Goal: Transaction & Acquisition: Book appointment/travel/reservation

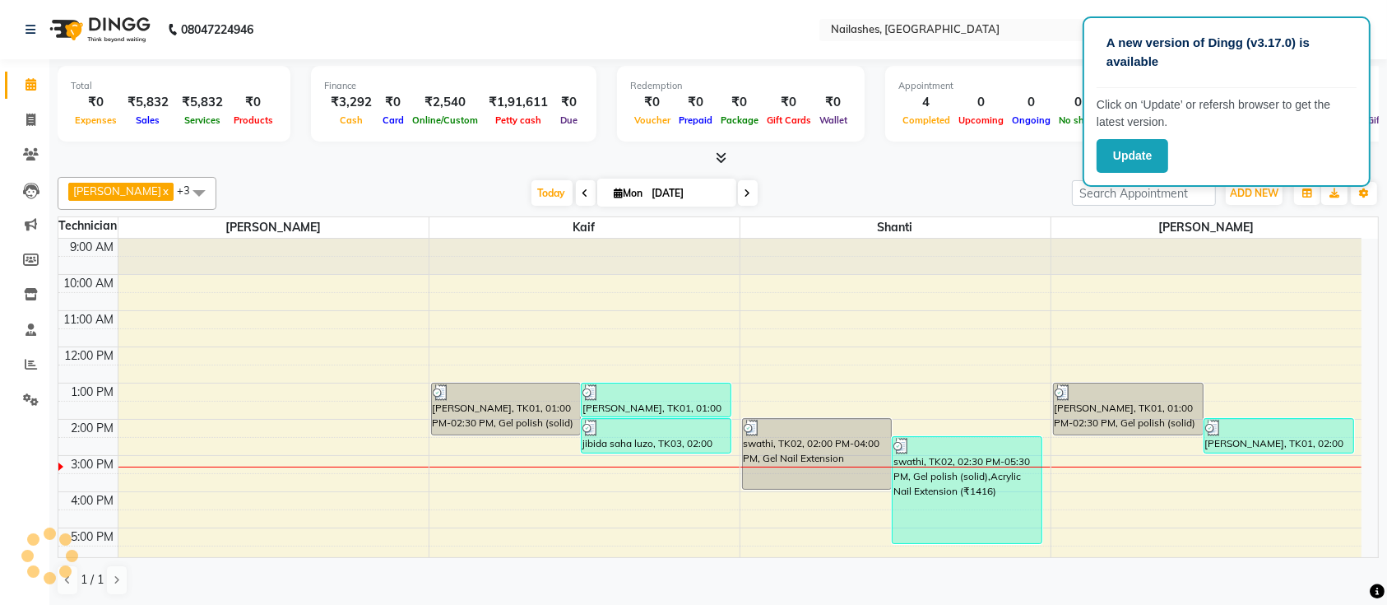
scroll to position [185, 0]
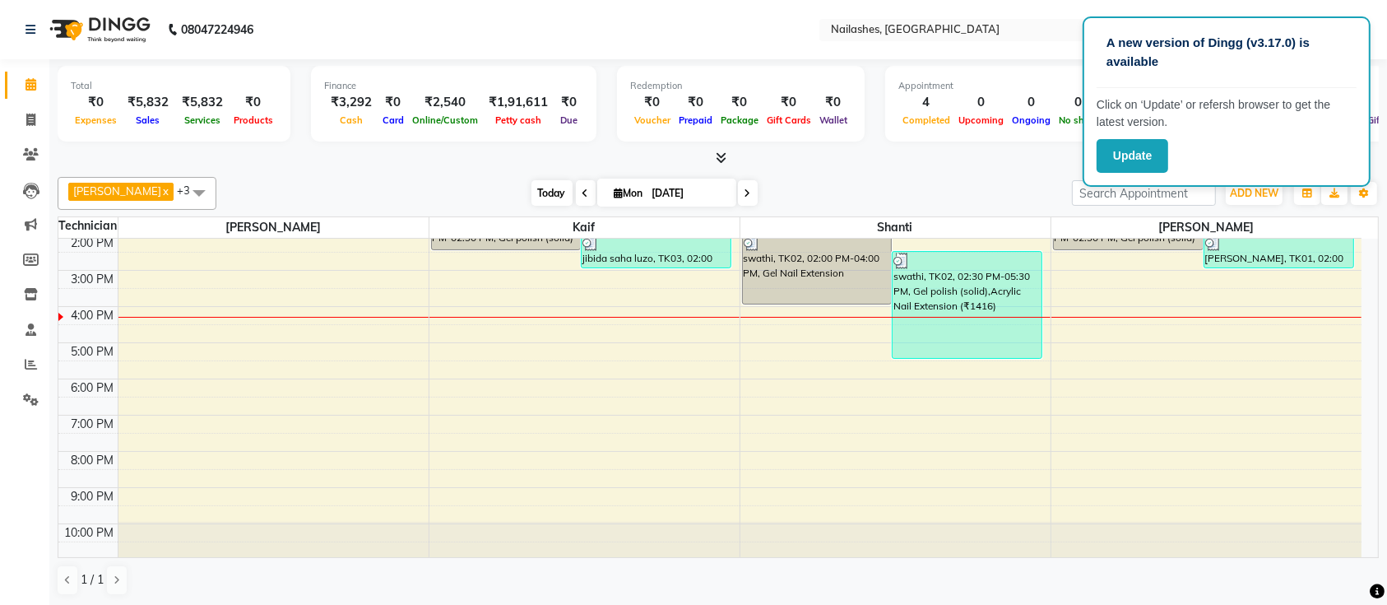
click at [536, 193] on span "Today" at bounding box center [551, 193] width 41 height 26
click at [531, 201] on span "Today" at bounding box center [551, 193] width 41 height 26
click at [744, 194] on icon at bounding box center [747, 193] width 7 height 10
type input "02-09-2025"
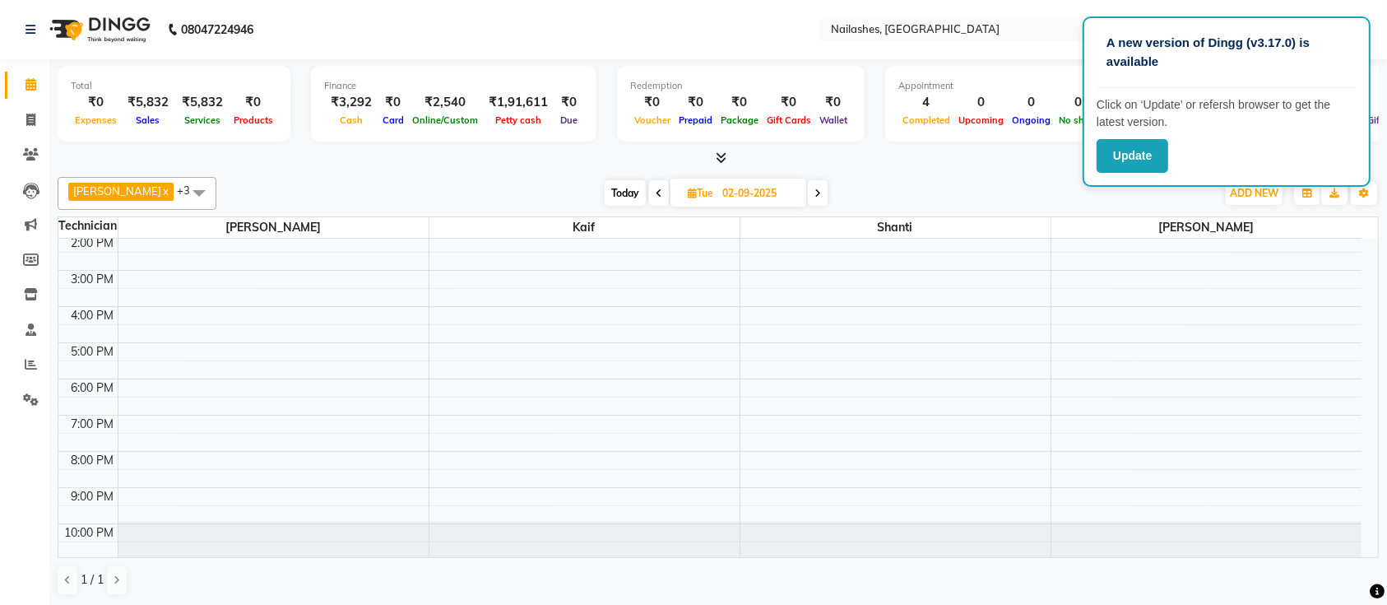
click at [128, 441] on div "9:00 AM 10:00 AM 11:00 AM 12:00 PM 1:00 PM 2:00 PM 3:00 PM 4:00 PM 5:00 PM 6:00…" at bounding box center [709, 306] width 1303 height 506
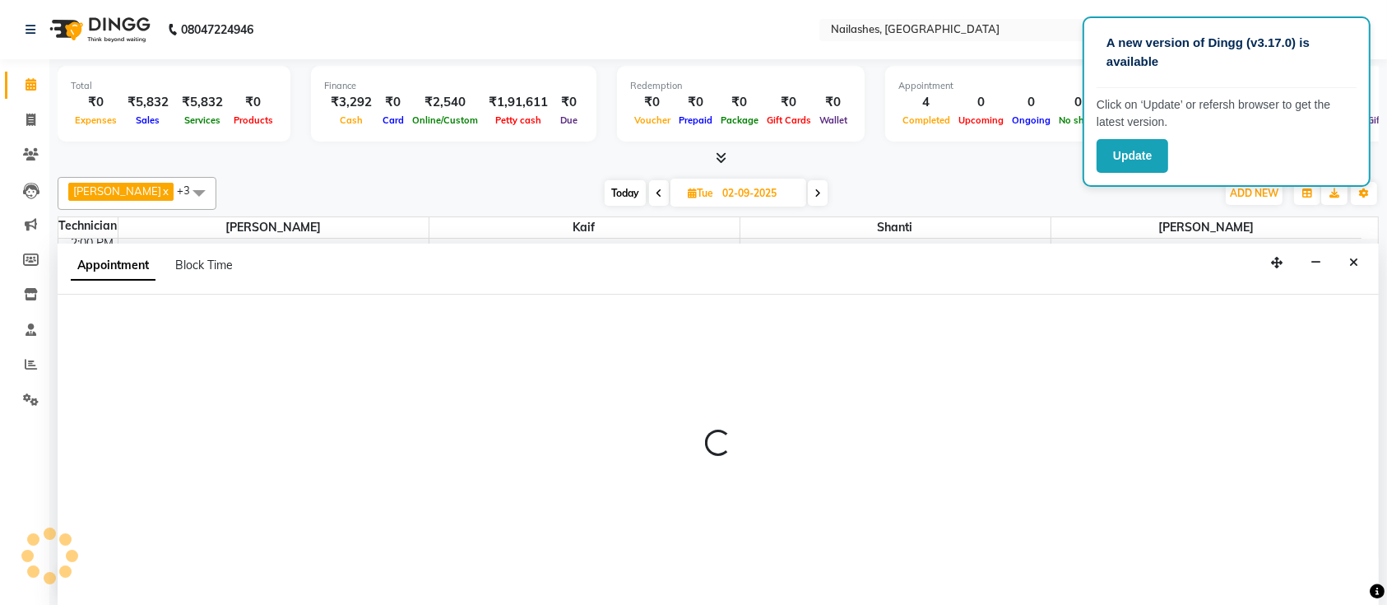
scroll to position [0, 0]
select select "24569"
select select "tentative"
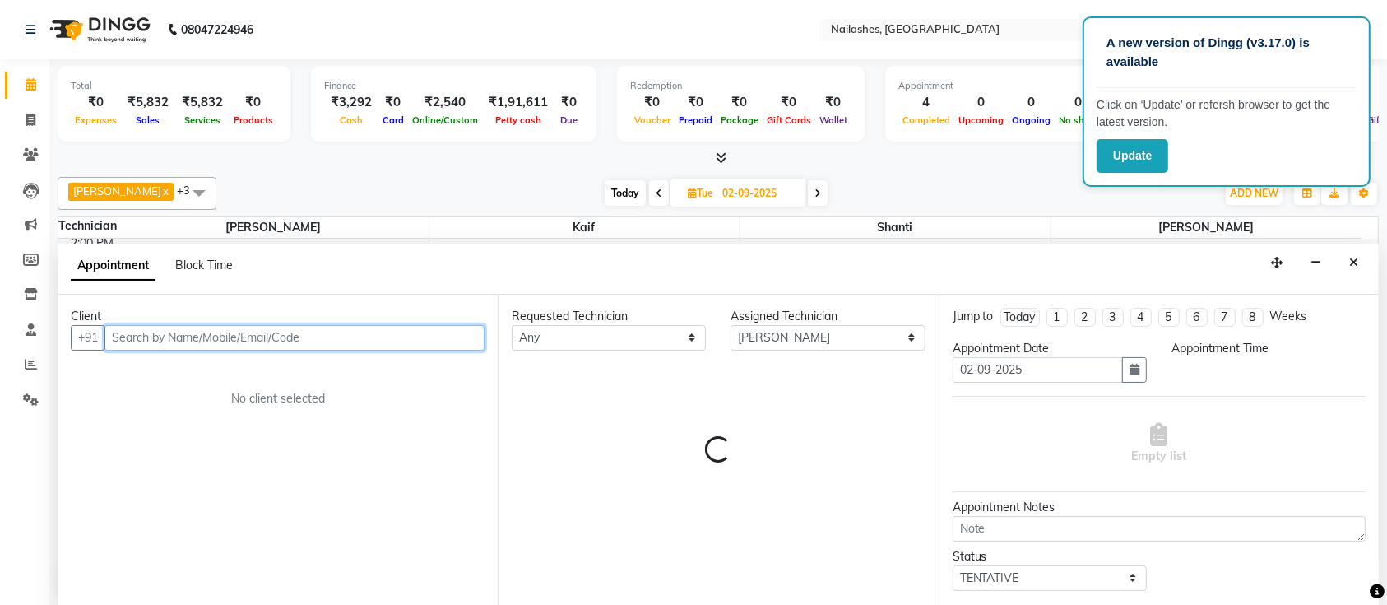
select select "1170"
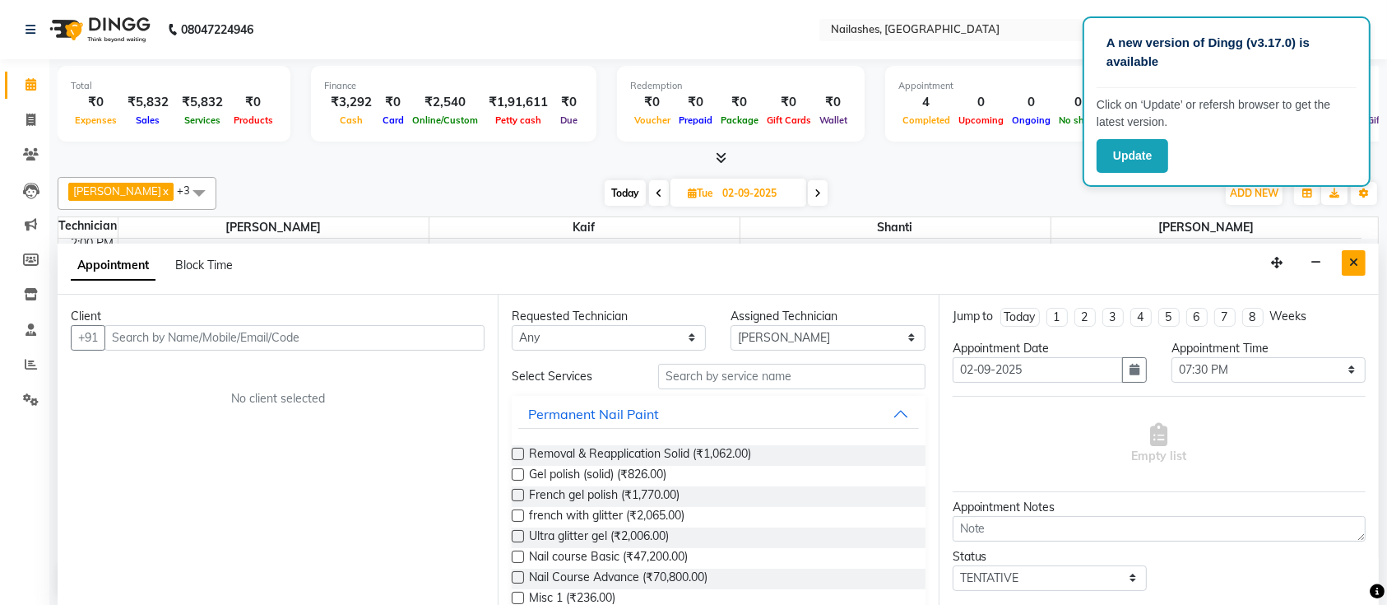
click at [1345, 266] on button "Close" at bounding box center [1354, 263] width 24 height 26
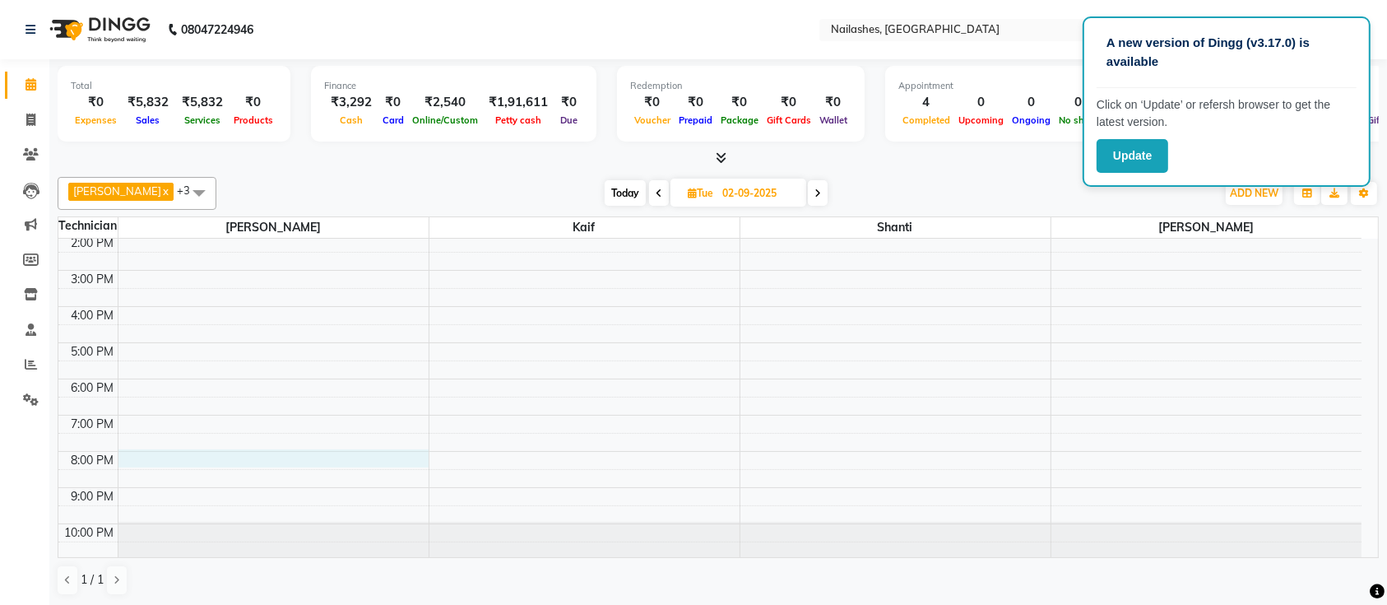
click at [130, 461] on div "9:00 AM 10:00 AM 11:00 AM 12:00 PM 1:00 PM 2:00 PM 3:00 PM 4:00 PM 5:00 PM 6:00…" at bounding box center [709, 306] width 1303 height 506
select select "24569"
select select "1200"
select select "tentative"
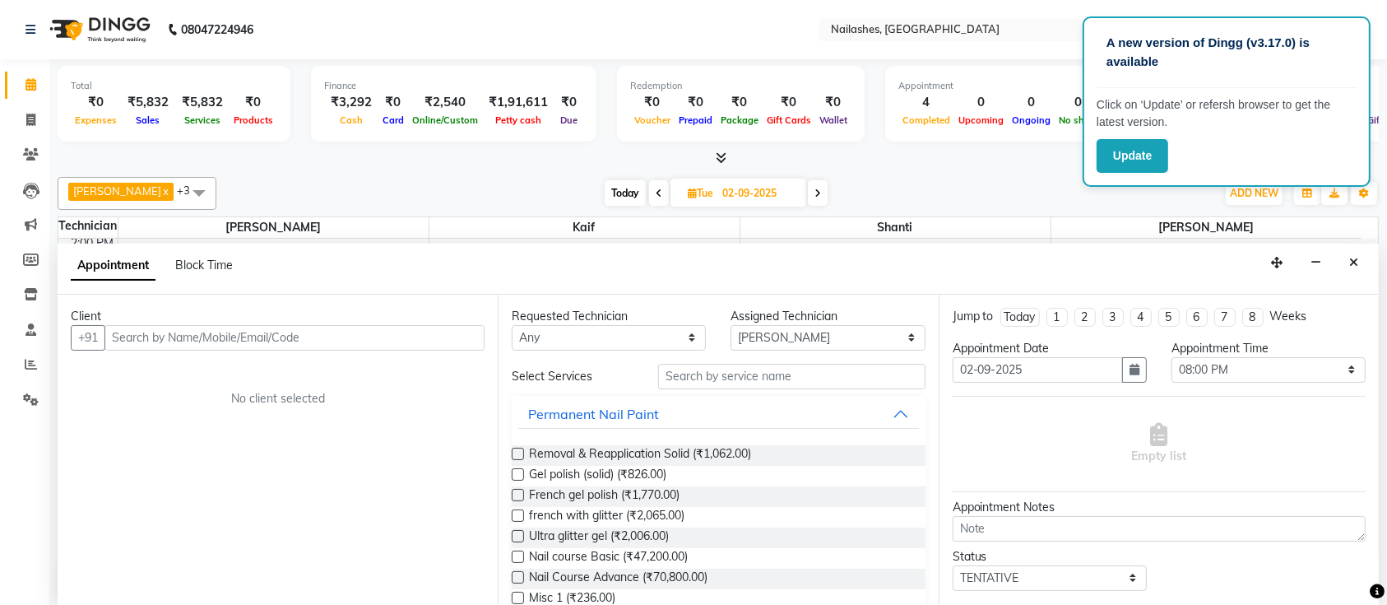
click at [143, 333] on input "text" at bounding box center [294, 338] width 380 height 26
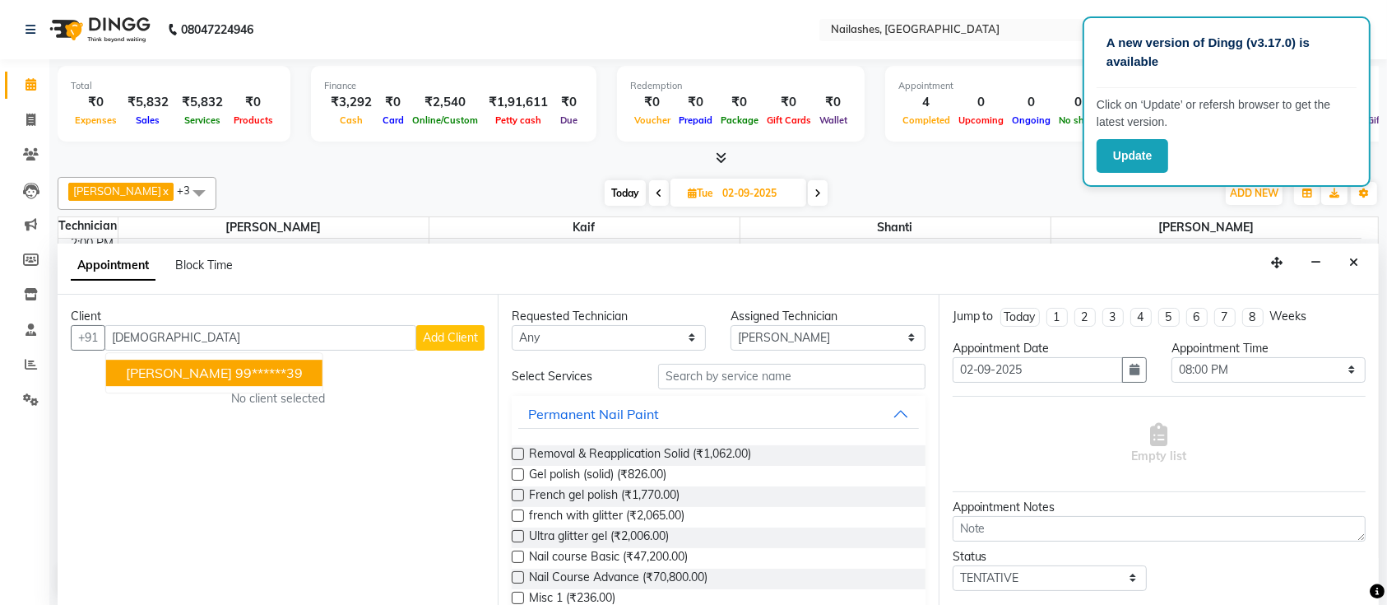
click at [185, 364] on span "[PERSON_NAME]" at bounding box center [179, 372] width 106 height 16
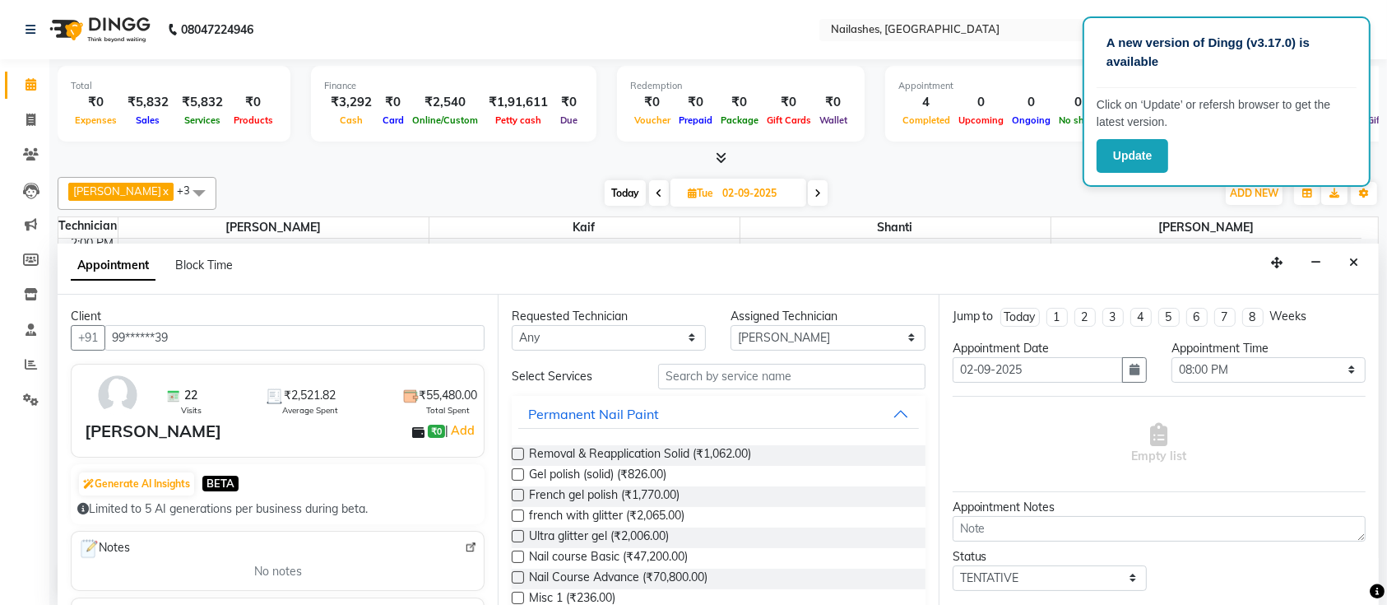
type input "99******39"
click at [717, 374] on input "text" at bounding box center [791, 377] width 267 height 26
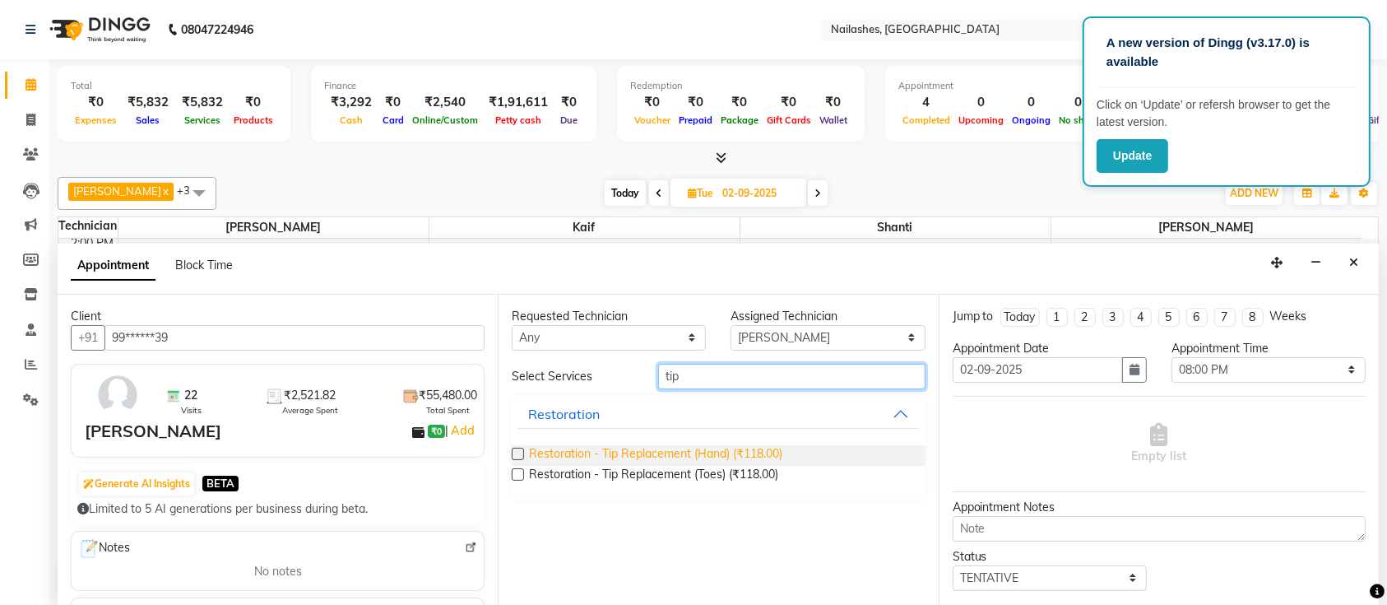
type input "tip"
click at [540, 451] on span "Restoration - Tip Replacement (Hand) (₹118.00)" at bounding box center [655, 455] width 253 height 21
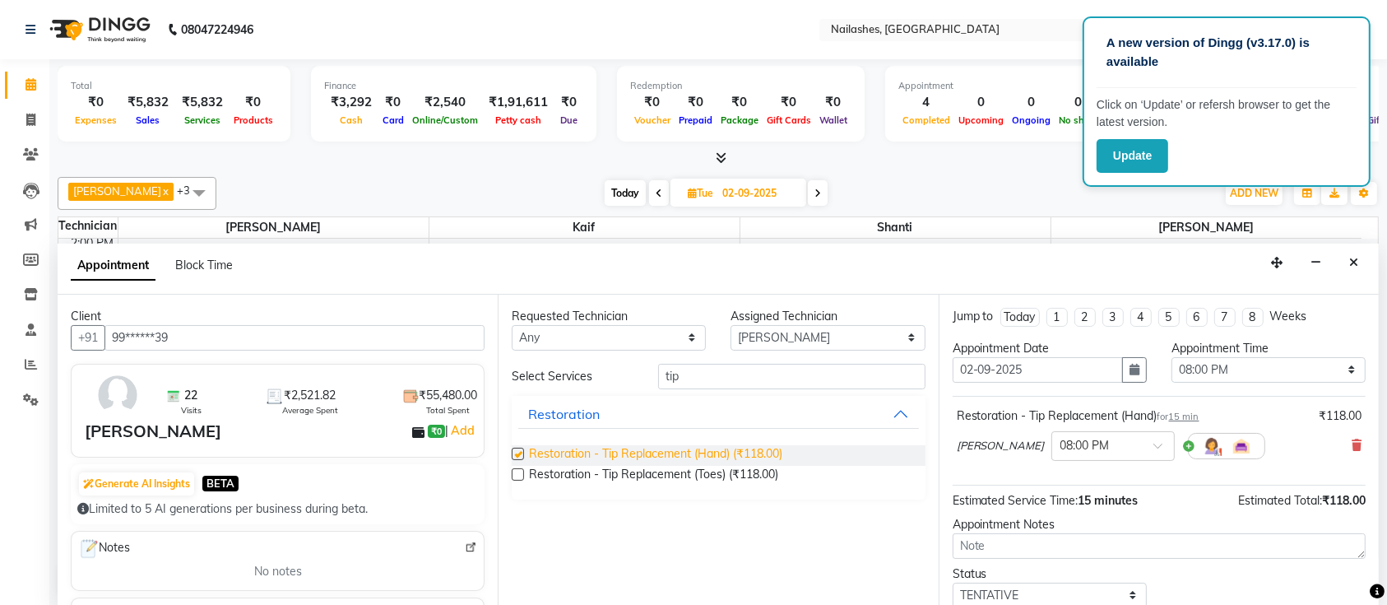
checkbox input "false"
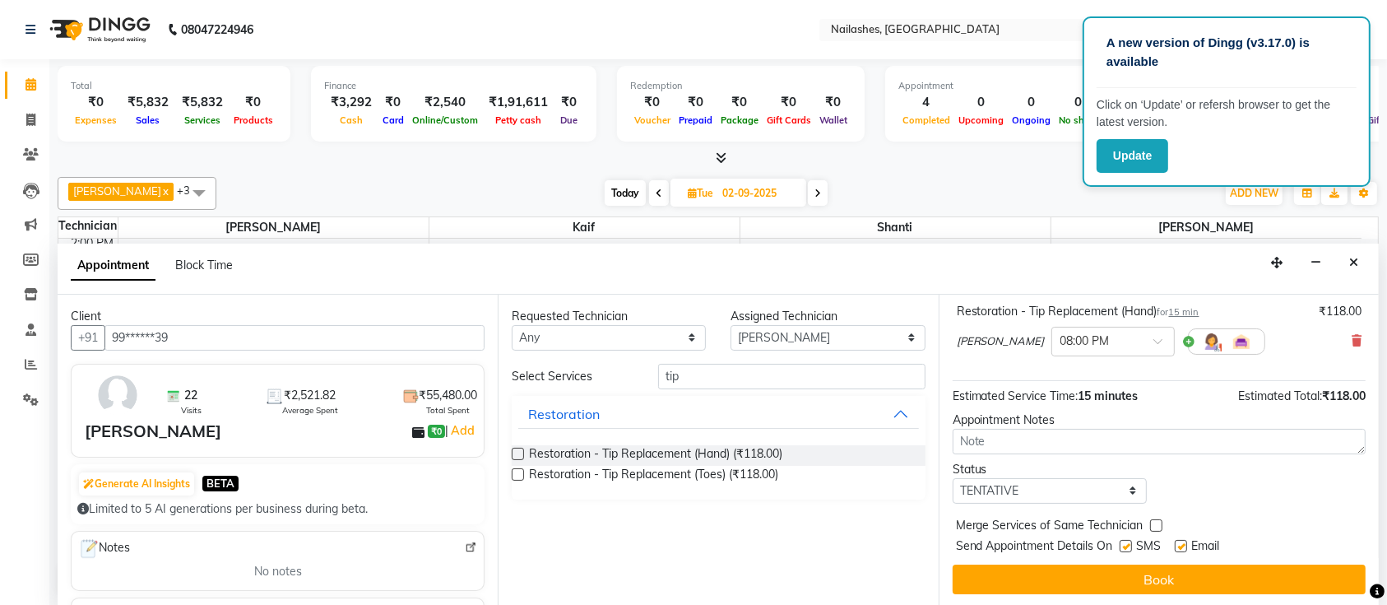
scroll to position [102, 0]
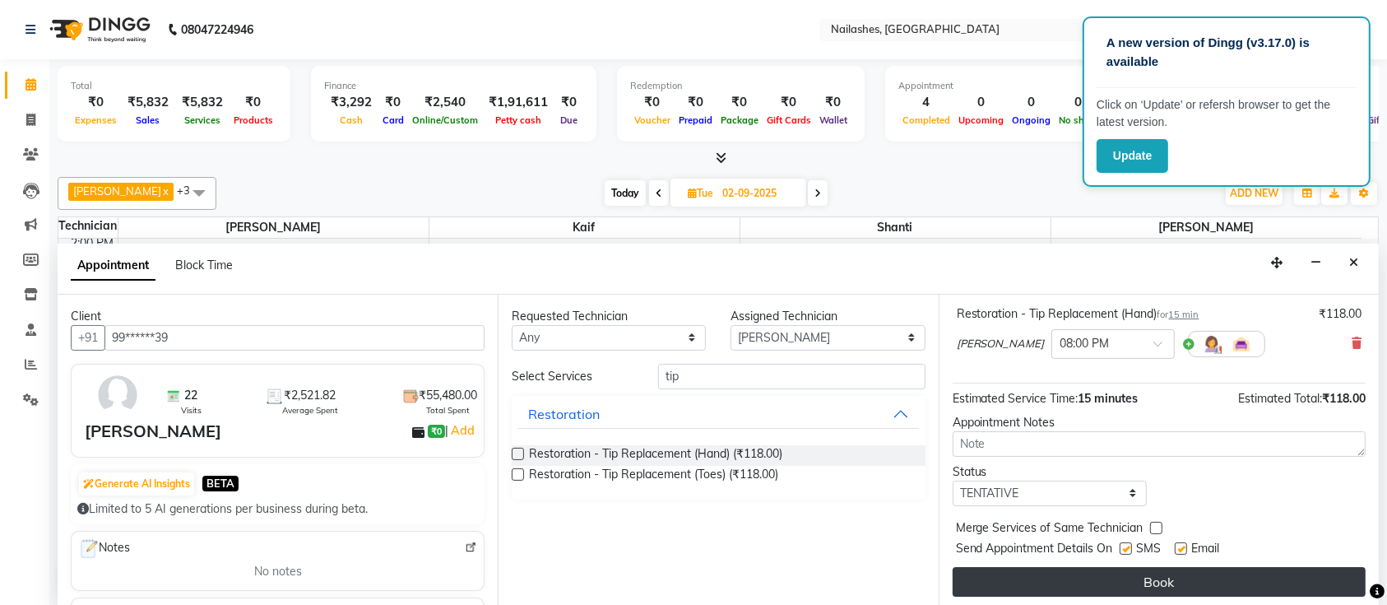
click at [1034, 582] on button "Book" at bounding box center [1159, 582] width 413 height 30
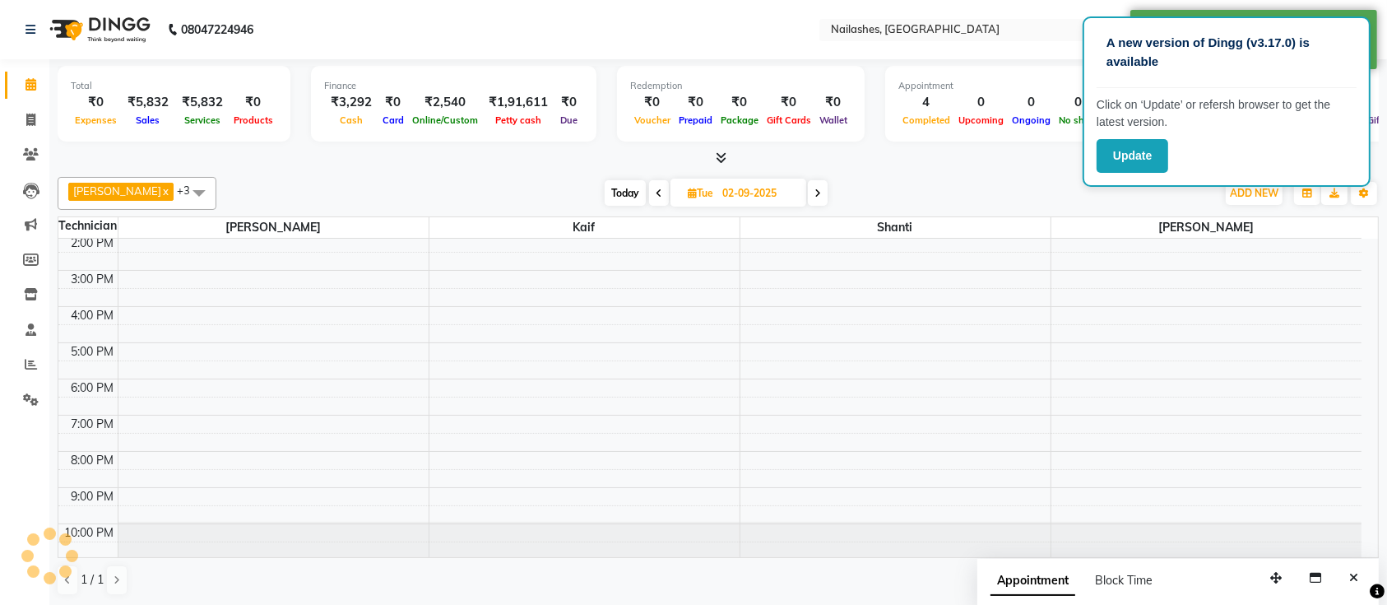
scroll to position [0, 0]
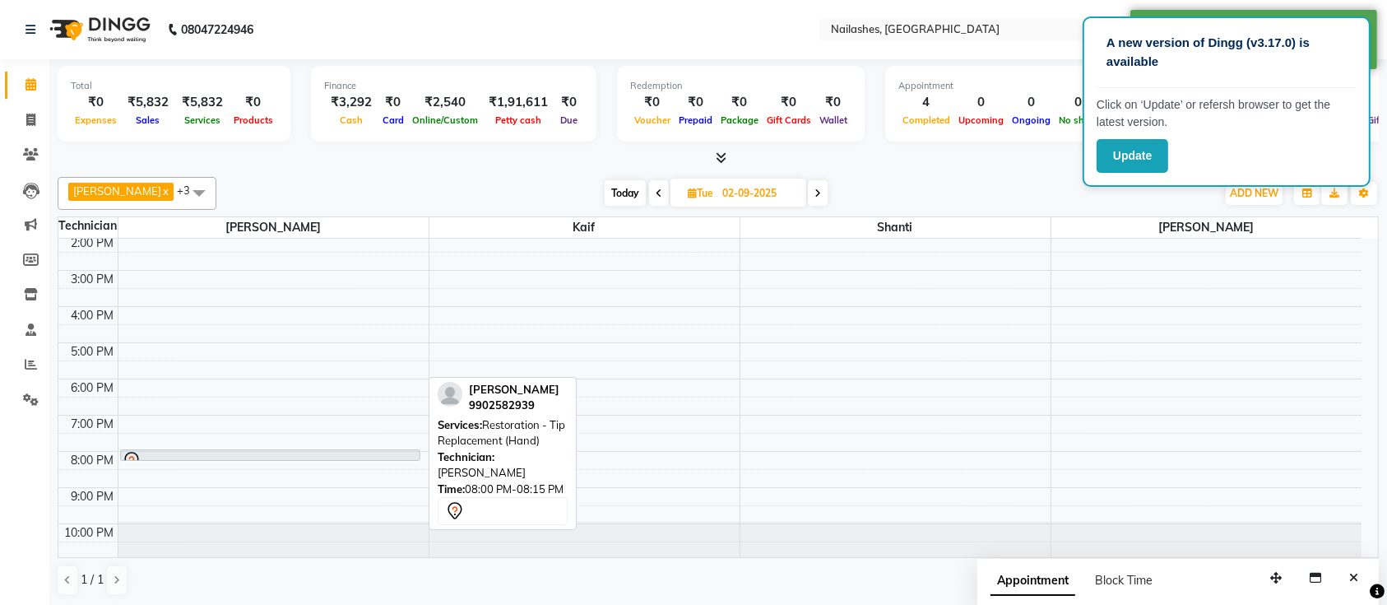
drag, startPoint x: 327, startPoint y: 456, endPoint x: 332, endPoint y: 464, distance: 9.2
click at [332, 464] on div "9:00 AM 10:00 AM 11:00 AM 12:00 PM 1:00 PM 2:00 PM 3:00 PM 4:00 PM 5:00 PM 6:00…" at bounding box center [709, 306] width 1303 height 506
drag, startPoint x: 333, startPoint y: 457, endPoint x: 340, endPoint y: 465, distance: 10.5
click at [340, 465] on div "9:00 AM 10:00 AM 11:00 AM 12:00 PM 1:00 PM 2:00 PM 3:00 PM 4:00 PM 5:00 PM 6:00…" at bounding box center [709, 306] width 1303 height 506
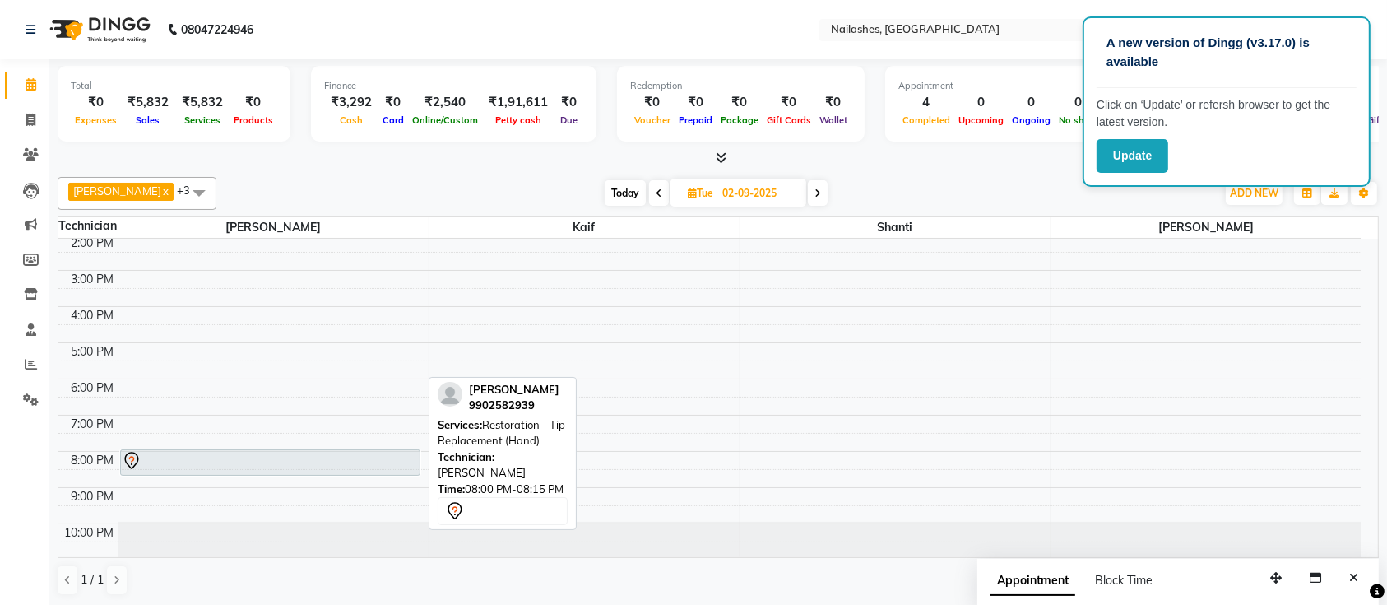
drag, startPoint x: 329, startPoint y: 456, endPoint x: 334, endPoint y: 470, distance: 14.8
click at [335, 471] on div "[PERSON_NAME], 08:00 PM-08:15 PM, Restoration - Tip Replacement (Hand) [PERSON_…" at bounding box center [273, 306] width 310 height 506
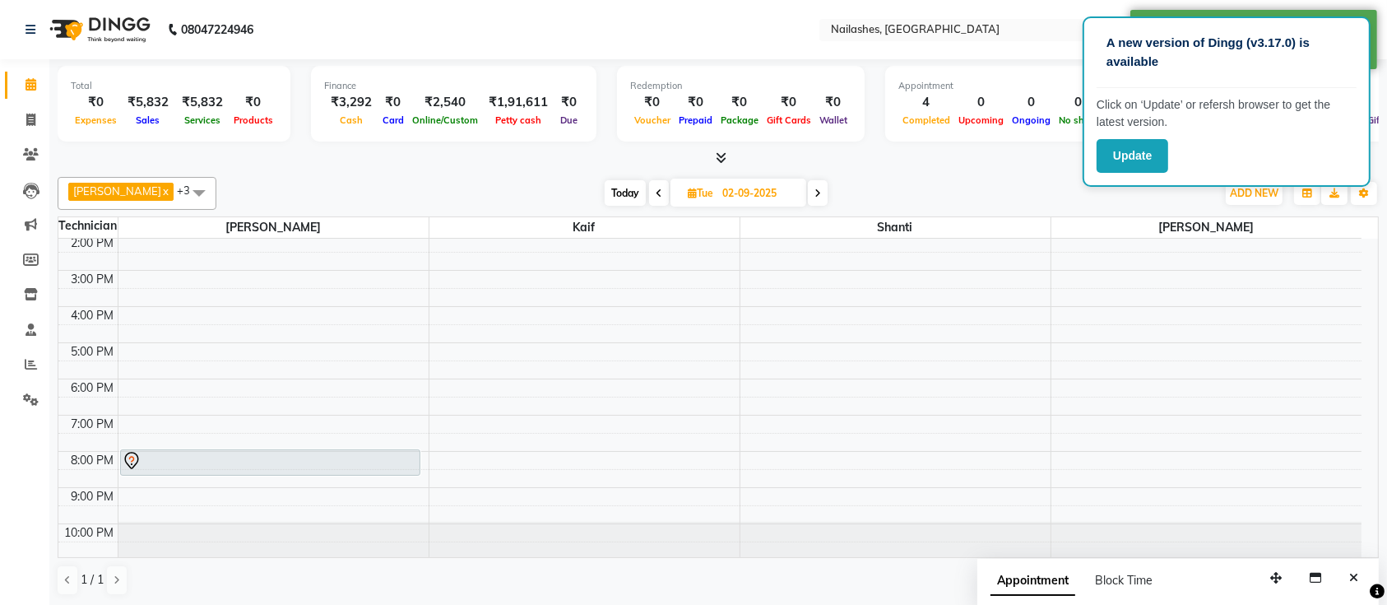
click at [605, 192] on span "Today" at bounding box center [625, 193] width 41 height 26
type input "[DATE]"
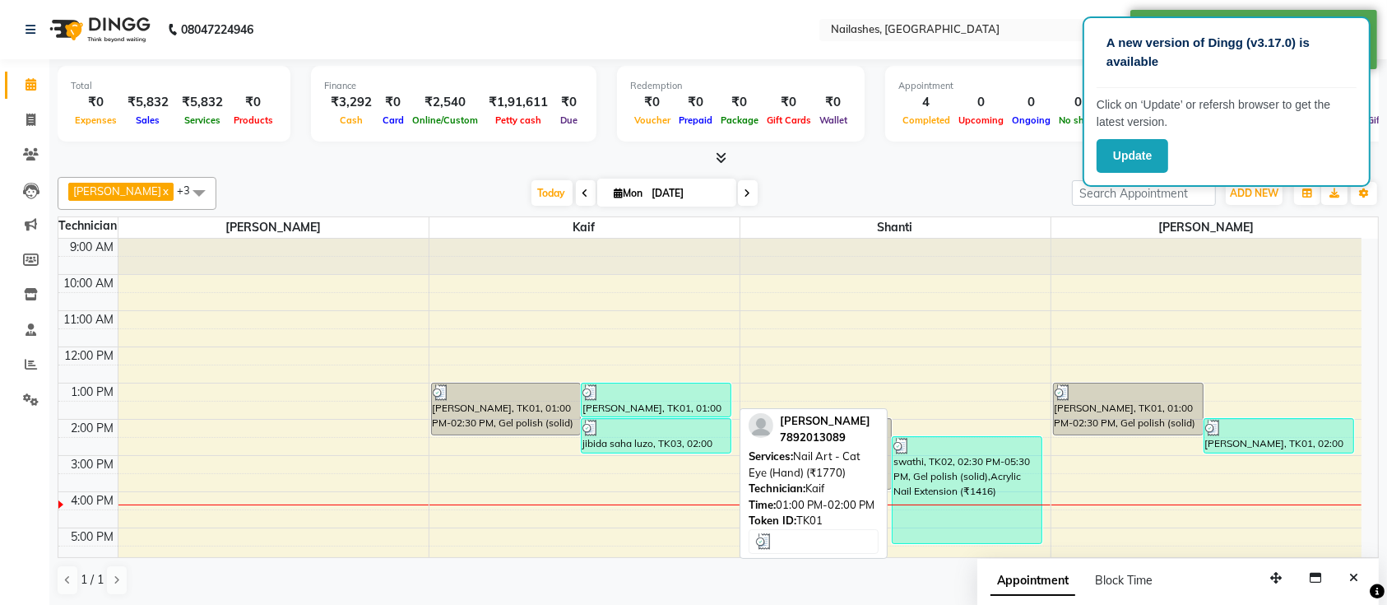
scroll to position [184, 0]
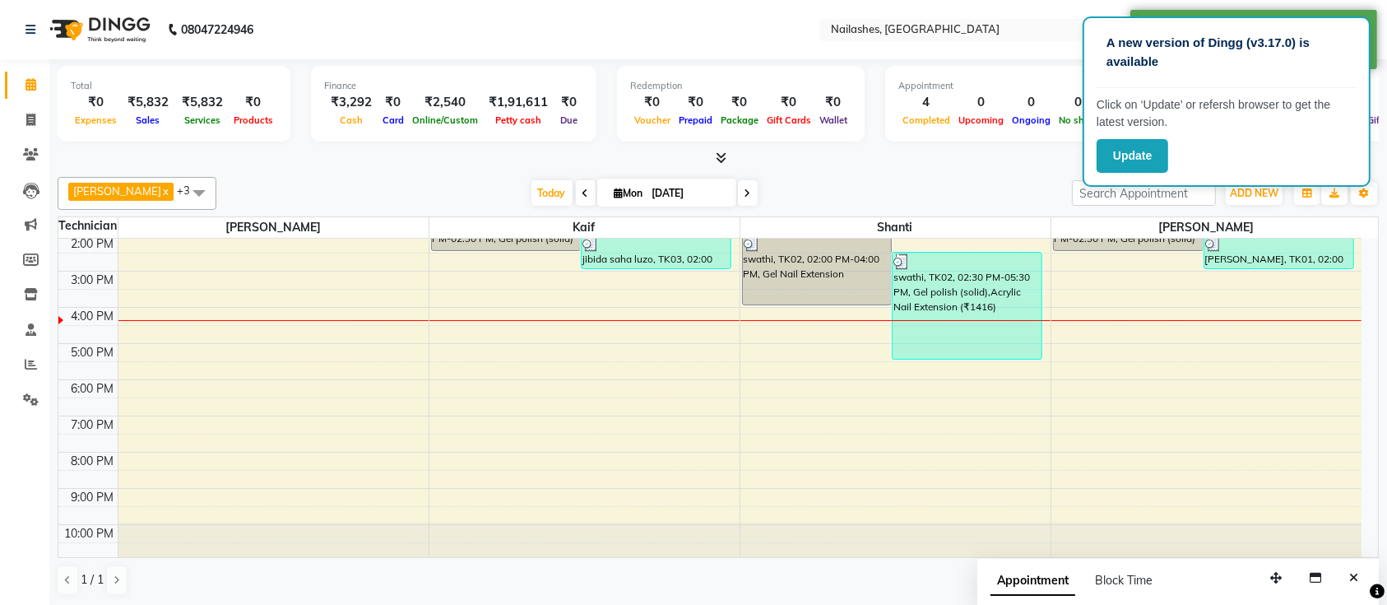
click at [715, 155] on span at bounding box center [718, 158] width 17 height 17
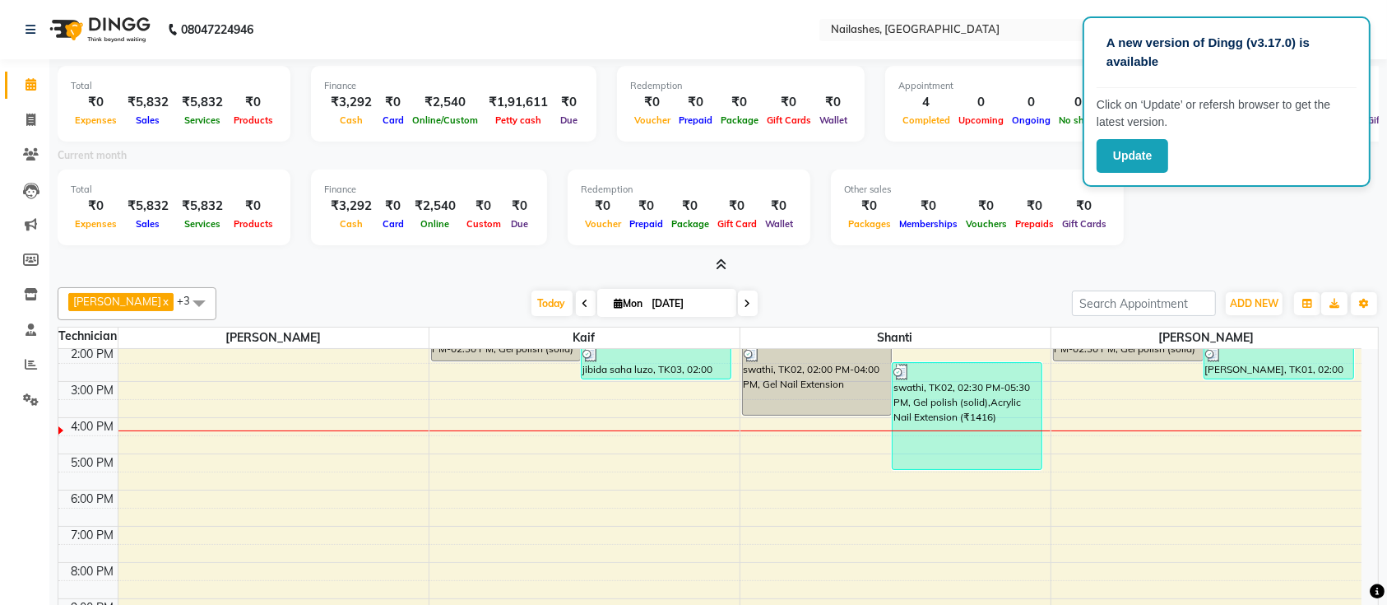
click at [717, 267] on icon at bounding box center [722, 264] width 11 height 12
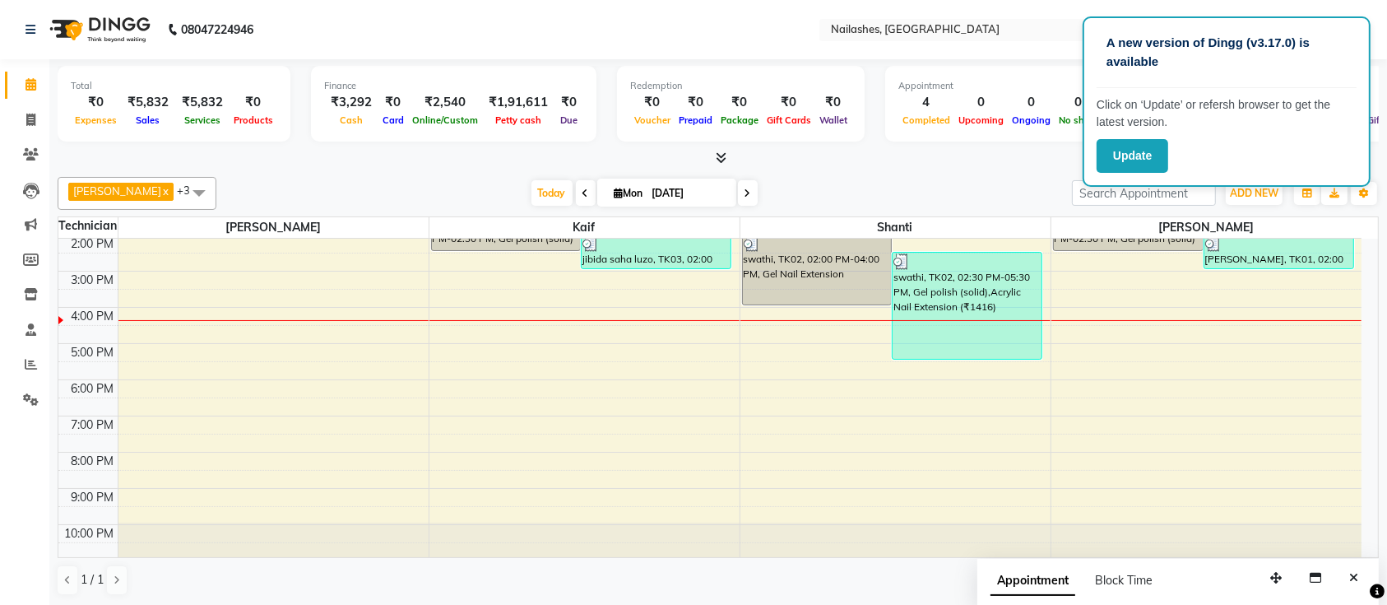
click at [804, 195] on div "[DATE] [DATE]" at bounding box center [644, 193] width 839 height 25
